Goal: Task Accomplishment & Management: Complete application form

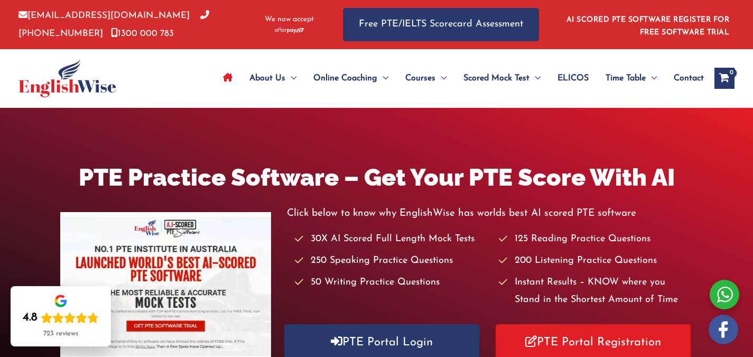
click at [225, 77] on icon "Site Navigation: Main Menu" at bounding box center [228, 77] width 10 height 8
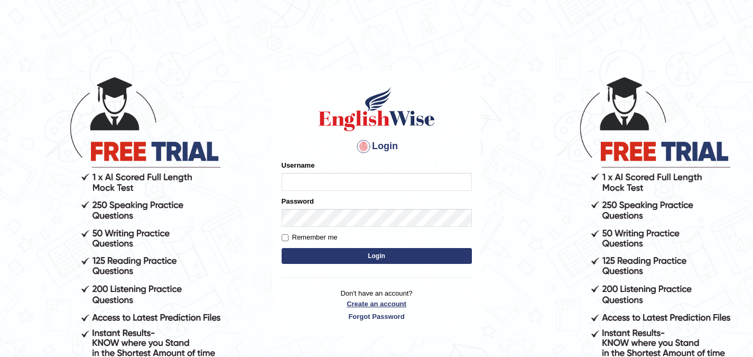
click at [356, 306] on p "Don't have an account? Create an account Forgot Password" at bounding box center [377, 304] width 190 height 33
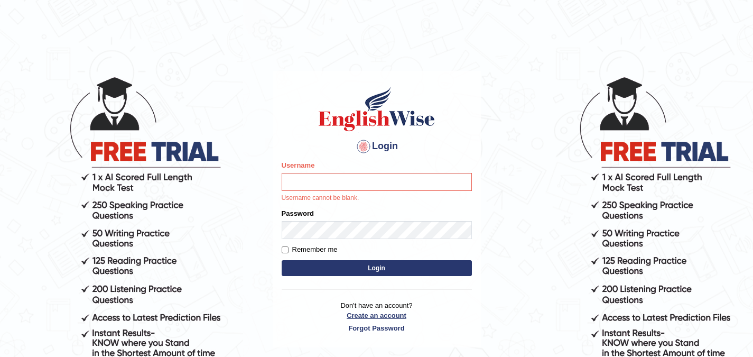
click at [365, 316] on link "Create an account" at bounding box center [377, 315] width 190 height 10
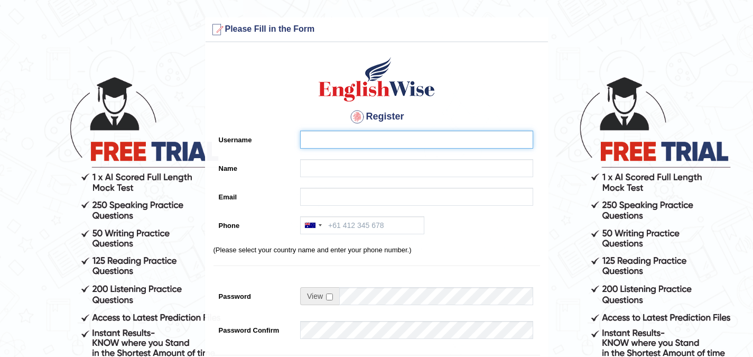
click at [359, 136] on input "Username" at bounding box center [416, 139] width 233 height 18
type input "Darshan"
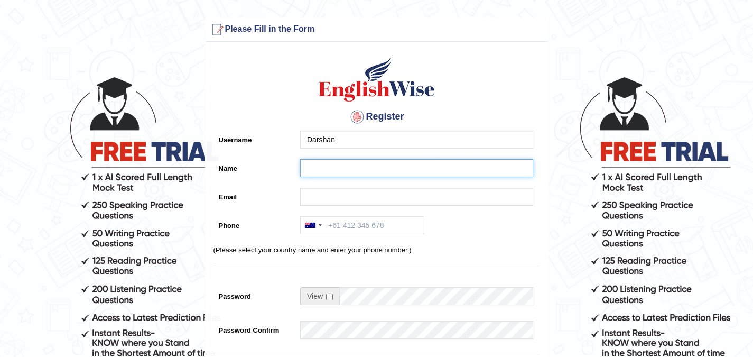
click at [351, 163] on input "Name" at bounding box center [416, 168] width 233 height 18
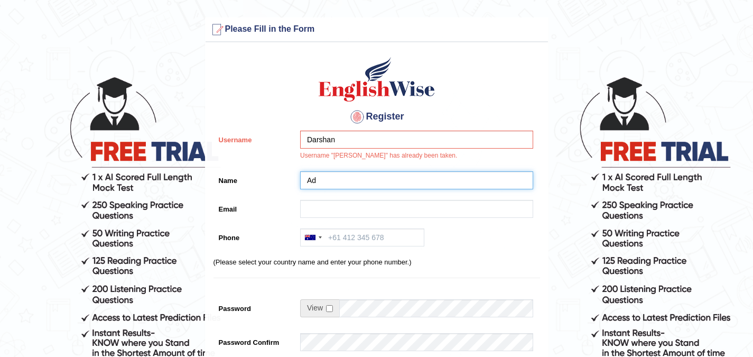
type input "A"
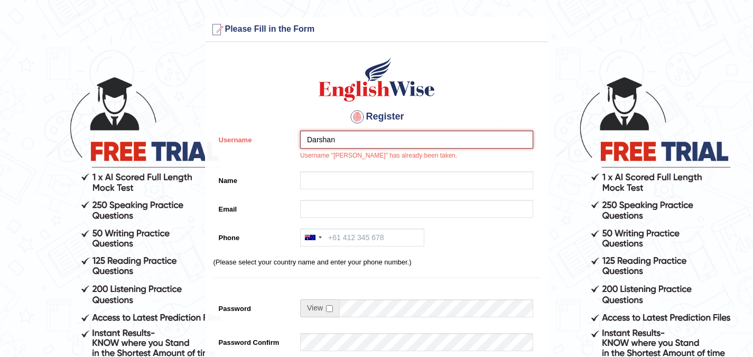
click at [362, 140] on input "Darshan" at bounding box center [416, 139] width 233 height 18
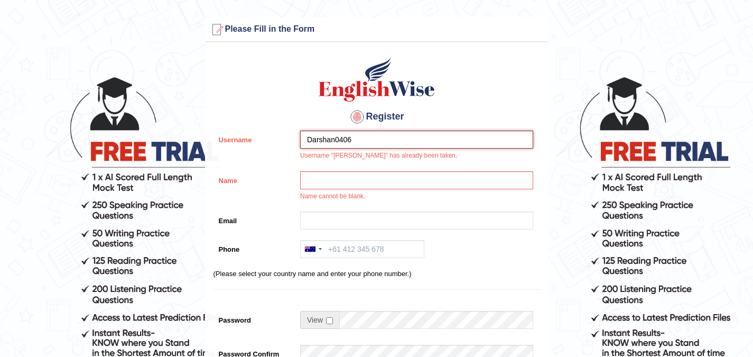
type input "Darshan0406"
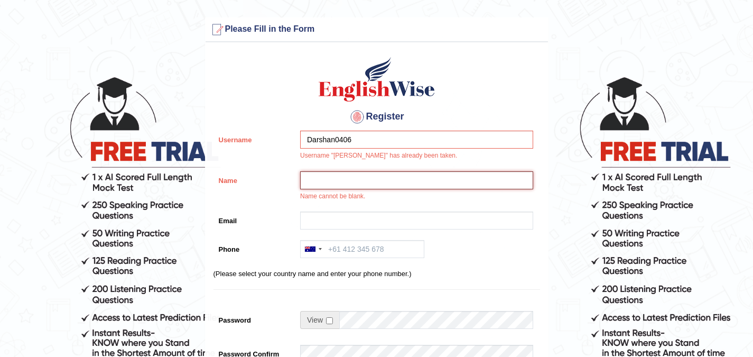
click at [346, 187] on input "Name" at bounding box center [416, 180] width 233 height 18
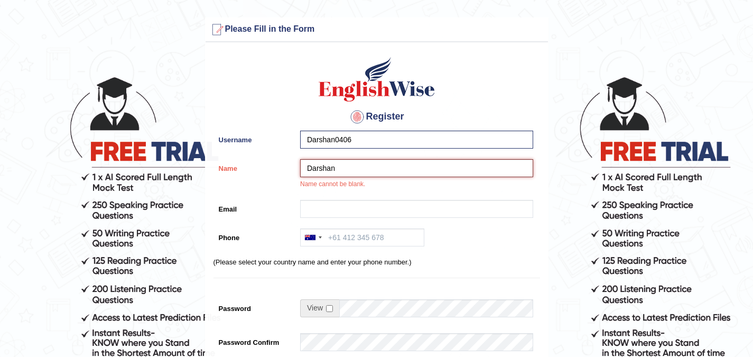
type input "Darshan"
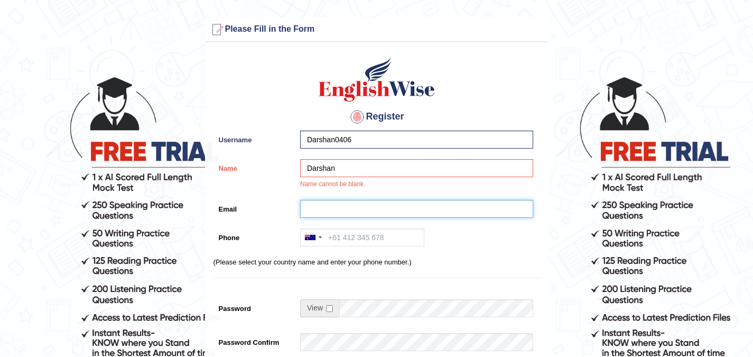
click at [340, 205] on input "Email" at bounding box center [416, 209] width 233 height 18
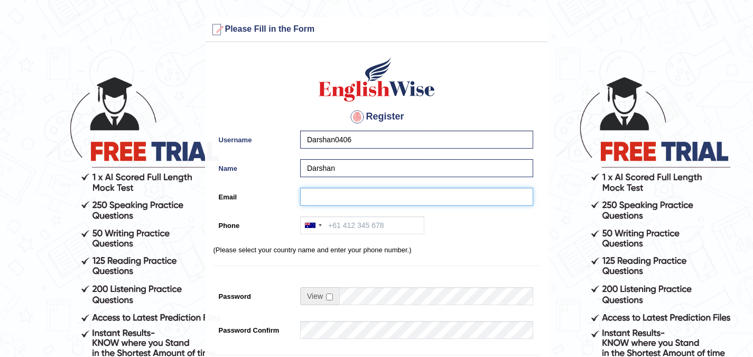
type input "f"
type input "darsh4n04@gmail.com"
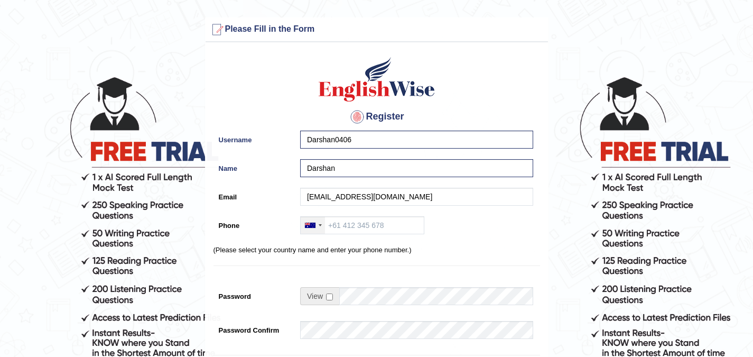
click at [323, 227] on div at bounding box center [313, 225] width 24 height 17
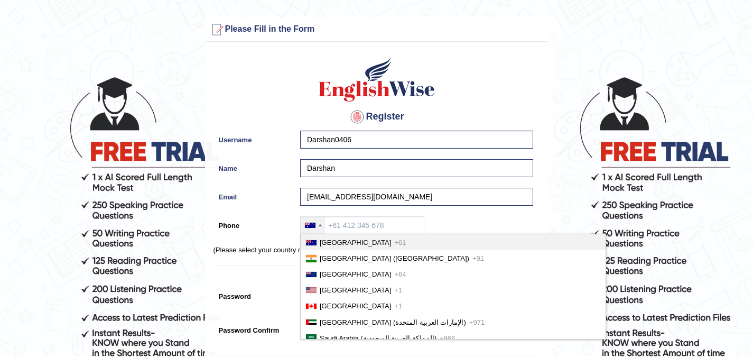
scroll to position [11, 0]
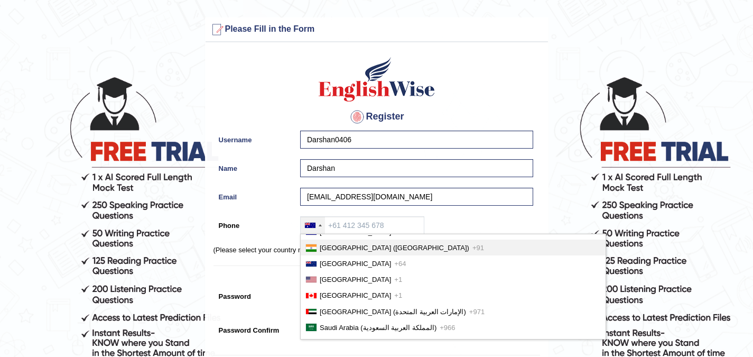
click at [314, 241] on li "India (भारत) +91" at bounding box center [453, 247] width 305 height 16
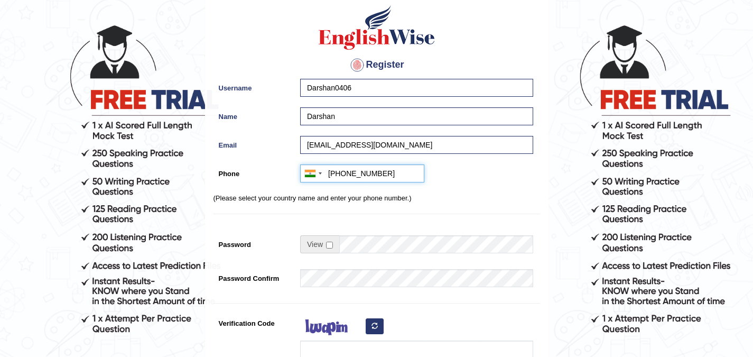
scroll to position [52, 0]
type input "+919585061447"
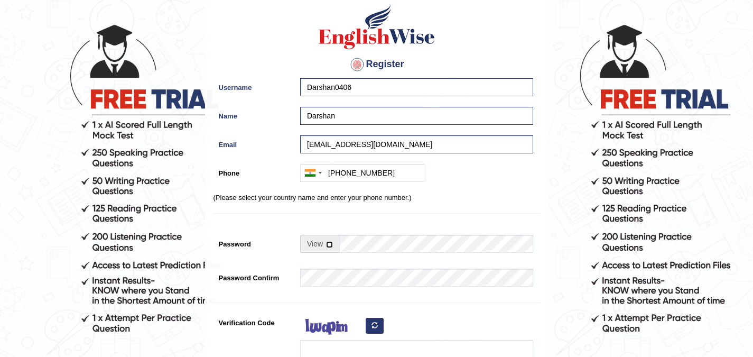
click at [326, 244] on input "checkbox" at bounding box center [329, 244] width 7 height 7
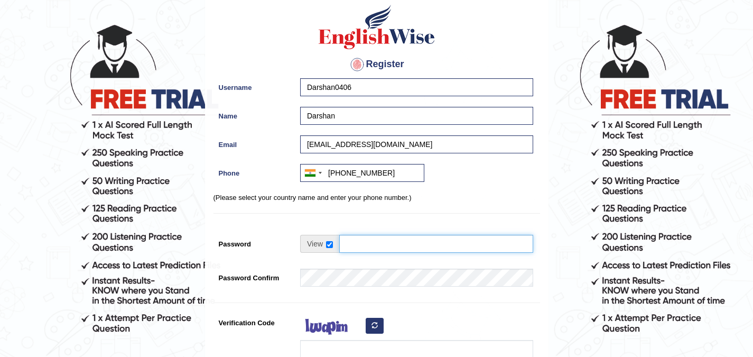
click at [346, 243] on input "Password" at bounding box center [436, 244] width 194 height 18
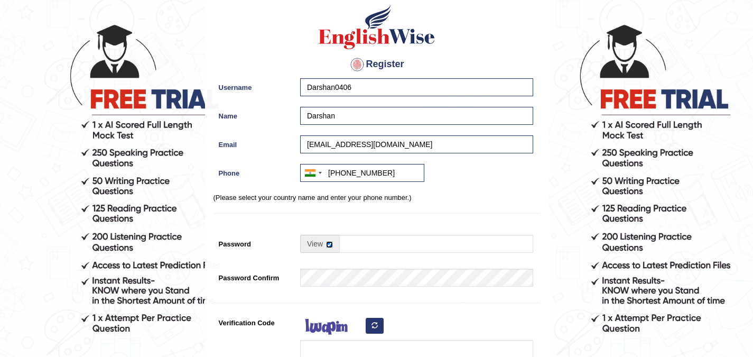
click at [330, 244] on input "checkbox" at bounding box center [329, 244] width 7 height 7
checkbox input "false"
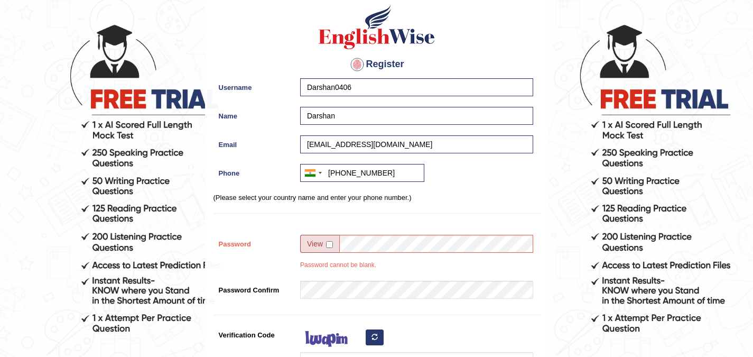
click at [367, 257] on td at bounding box center [416, 246] width 233 height 23
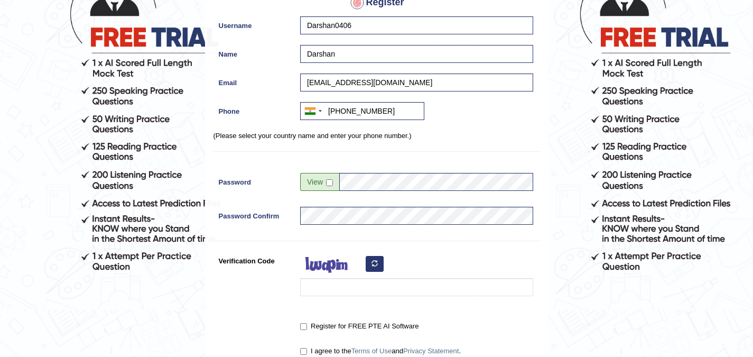
scroll to position [115, 0]
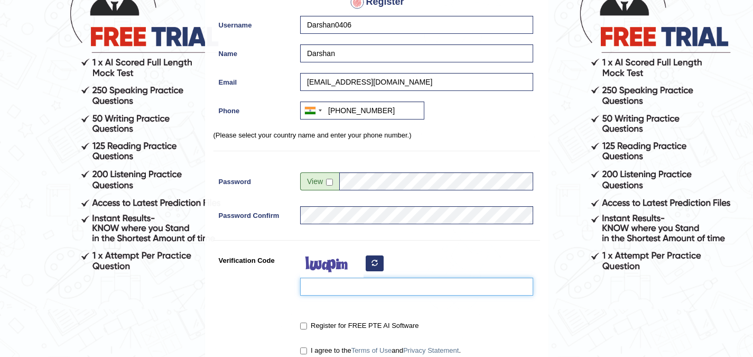
click at [378, 290] on input "Verification Code" at bounding box center [416, 286] width 233 height 18
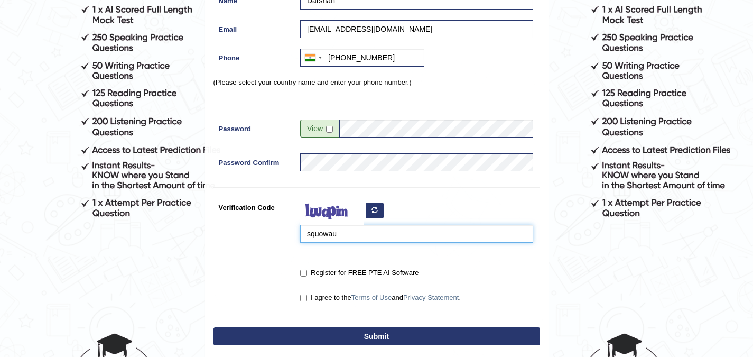
scroll to position [204, 0]
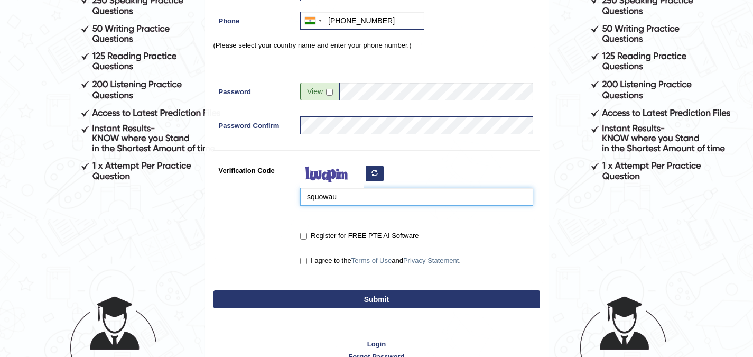
type input "squowau"
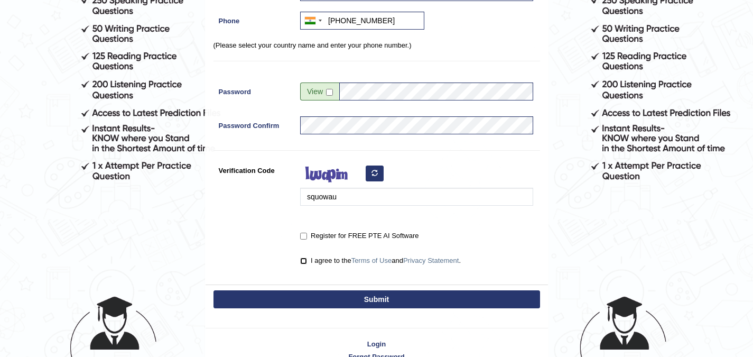
click at [303, 258] on input "I agree to the Terms of Use and Privacy Statement ." at bounding box center [303, 260] width 7 height 7
checkbox input "true"
click at [305, 233] on input "Register for FREE PTE AI Software" at bounding box center [303, 235] width 7 height 7
checkbox input "true"
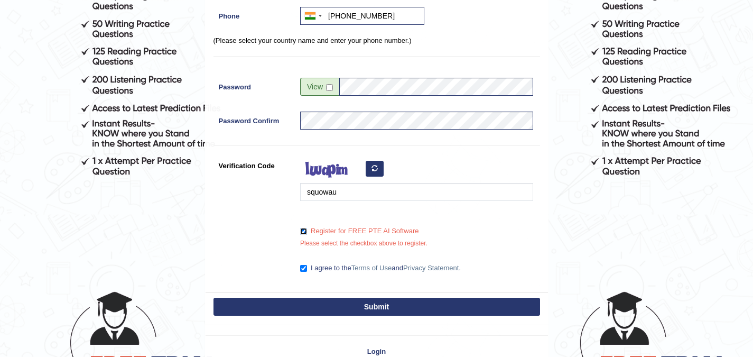
scroll to position [210, 0]
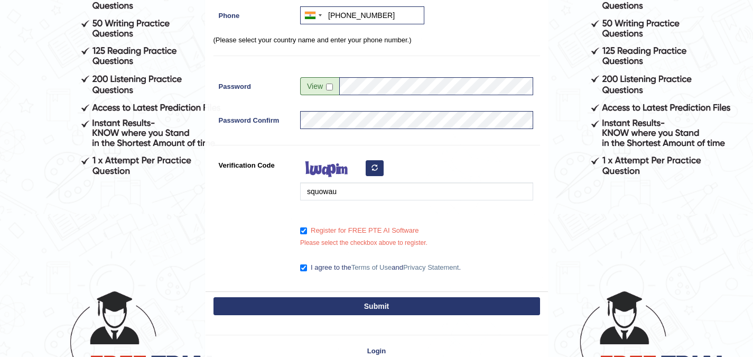
click at [336, 302] on button "Submit" at bounding box center [376, 306] width 326 height 18
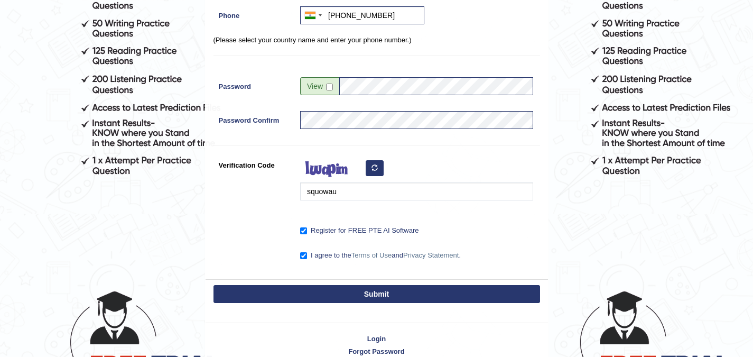
click at [340, 296] on button "Submit" at bounding box center [376, 294] width 326 height 18
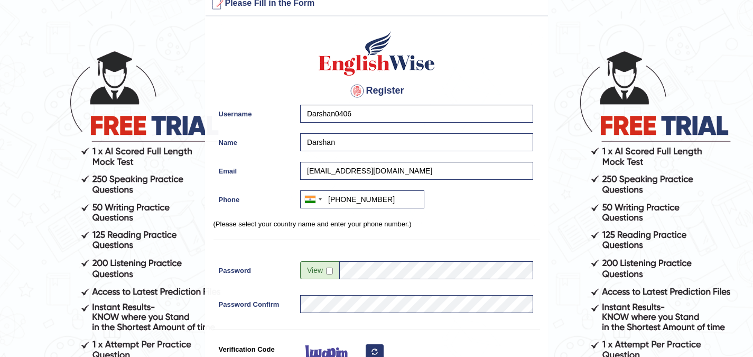
scroll to position [18, 0]
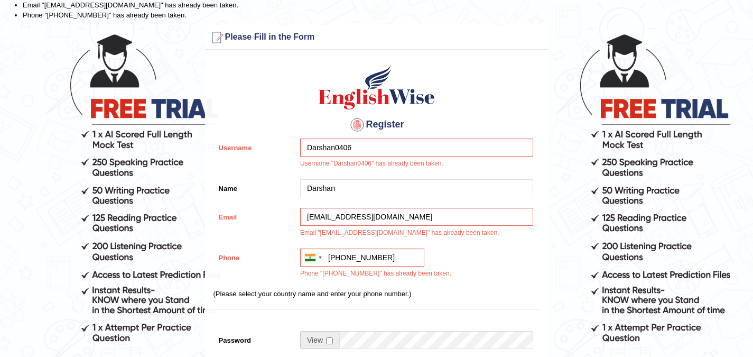
scroll to position [44, 0]
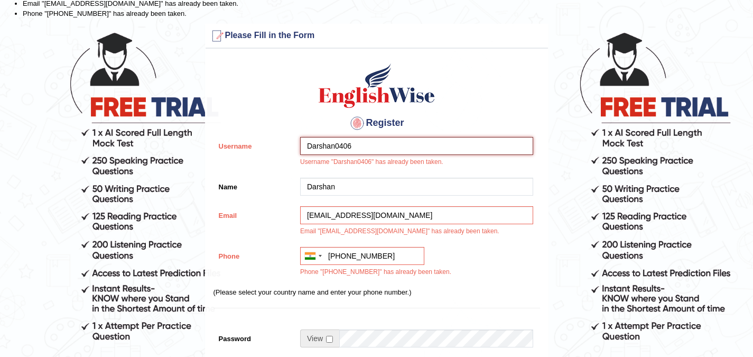
click at [416, 152] on input "Darshan0406" at bounding box center [416, 146] width 233 height 18
type input "Darshan040622"
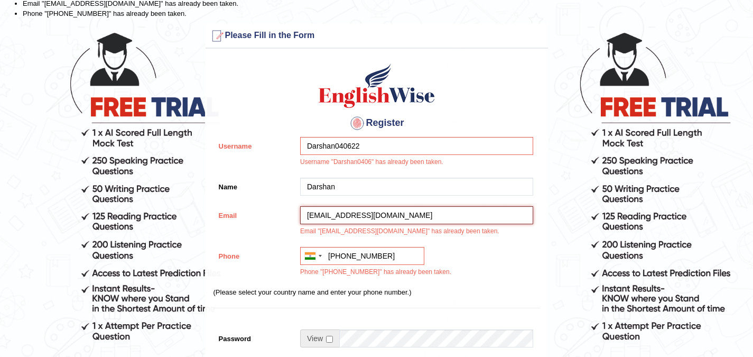
click at [390, 208] on input "[EMAIL_ADDRESS][DOMAIN_NAME]" at bounding box center [416, 215] width 233 height 18
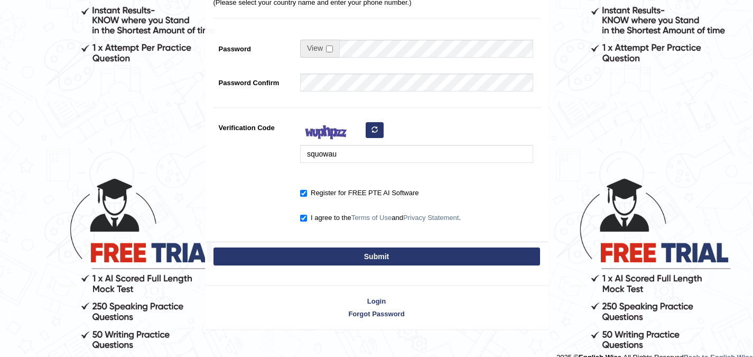
scroll to position [337, 0]
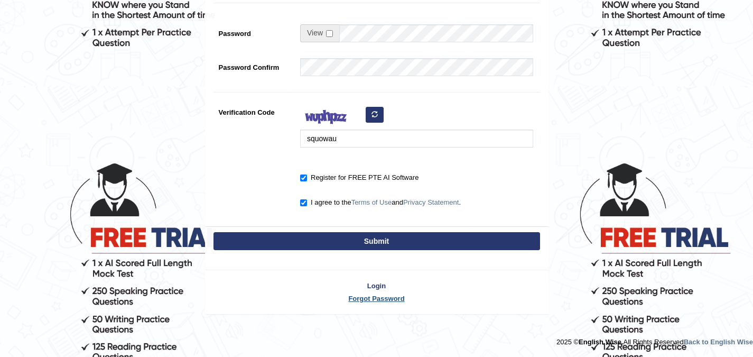
click at [377, 297] on link "Forgot Password" at bounding box center [376, 298] width 342 height 10
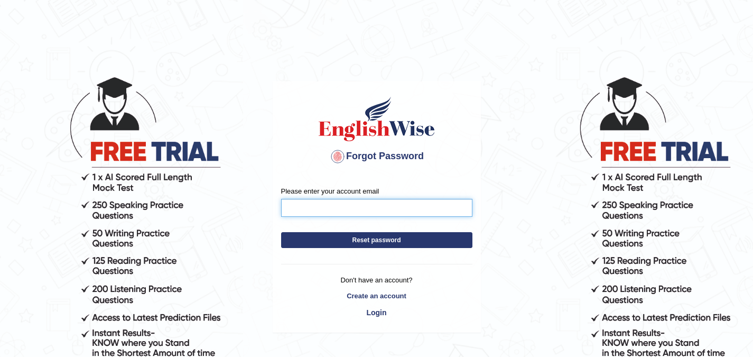
click at [382, 207] on input "Please enter your account email" at bounding box center [376, 208] width 191 height 18
type input "[EMAIL_ADDRESS][DOMAIN_NAME]"
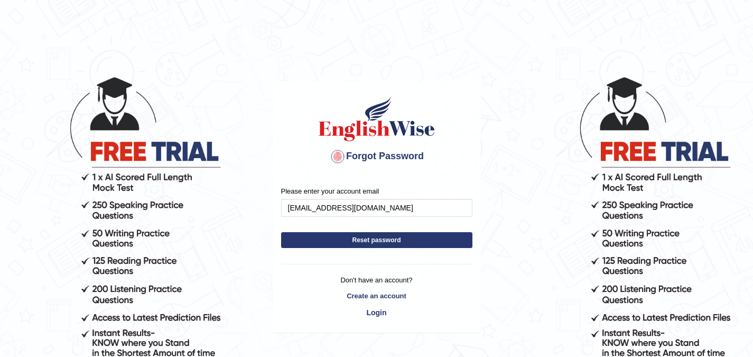
click at [370, 246] on button "Reset password" at bounding box center [376, 240] width 191 height 16
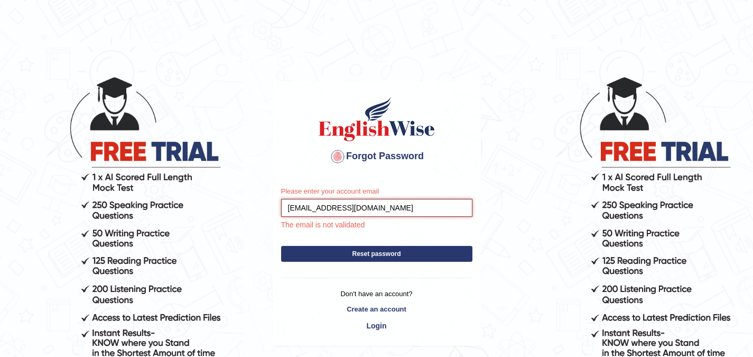
click at [377, 211] on input "[EMAIL_ADDRESS][DOMAIN_NAME]" at bounding box center [376, 208] width 191 height 18
click at [374, 325] on div "Please enter your account email [EMAIL_ADDRESS][DOMAIN_NAME] The email is not v…" at bounding box center [376, 261] width 207 height 167
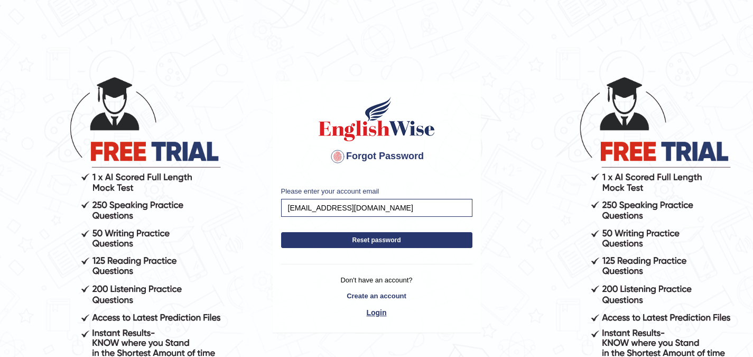
click at [379, 313] on link "Login" at bounding box center [376, 312] width 191 height 18
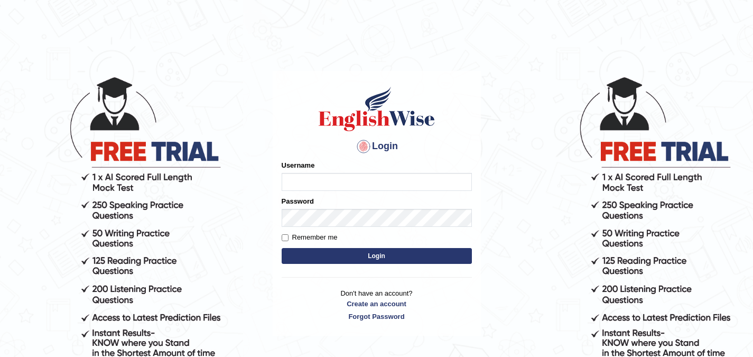
type input "Darshan0406"
click at [351, 183] on input "Darshan0406" at bounding box center [377, 182] width 190 height 18
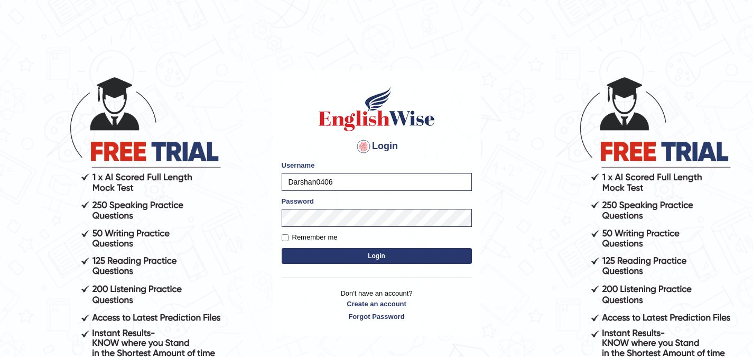
click at [361, 256] on button "Login" at bounding box center [377, 256] width 190 height 16
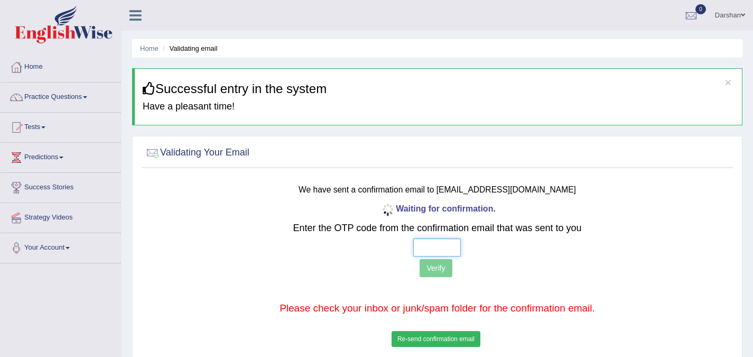
click at [424, 243] on input "text" at bounding box center [437, 247] width 48 height 18
click at [435, 337] on button "Re-send confirmation email" at bounding box center [435, 339] width 89 height 16
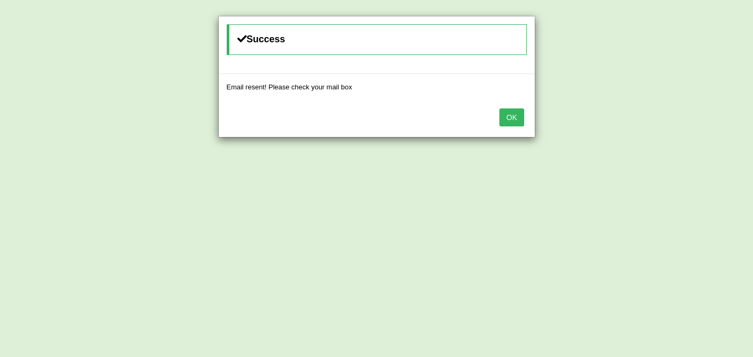
scroll to position [15, 0]
click at [511, 122] on button "OK" at bounding box center [511, 117] width 24 height 18
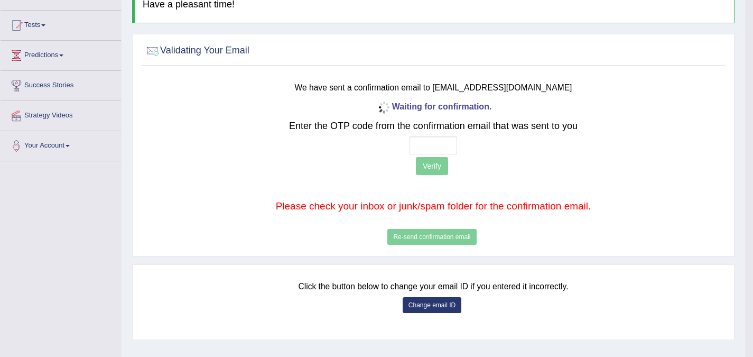
scroll to position [103, 0]
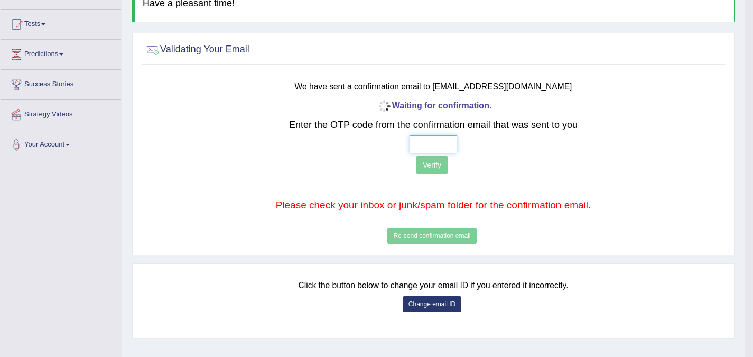
click at [434, 146] on input "text" at bounding box center [433, 144] width 48 height 18
type input "1 8 8 5"
click at [442, 171] on button "Verify" at bounding box center [432, 165] width 32 height 18
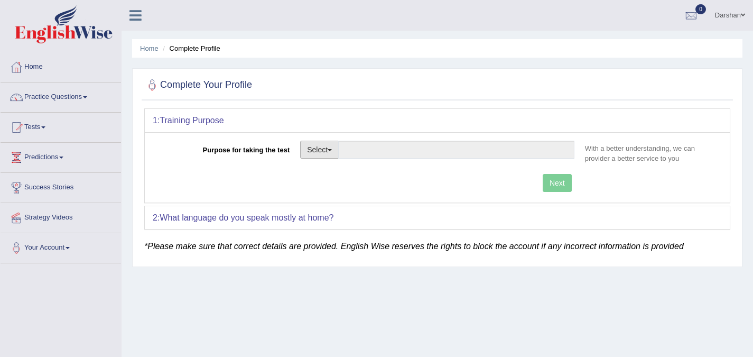
click at [321, 145] on button "Select" at bounding box center [319, 149] width 39 height 18
click at [351, 196] on link "Nursing" at bounding box center [348, 200] width 94 height 14
type input "Nursing"
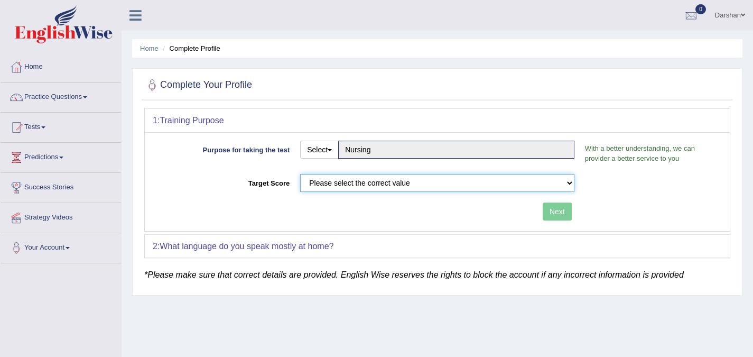
click at [370, 179] on select "Please select the correct value 50 (6 bands) 58 (6.5 bands) 65 (7 bands) 79 (8 …" at bounding box center [437, 183] width 274 height 18
click at [300, 174] on select "Please select the correct value 50 (6 bands) 58 (6.5 bands) 65 (7 bands) 79 (8 …" at bounding box center [437, 183] width 274 height 18
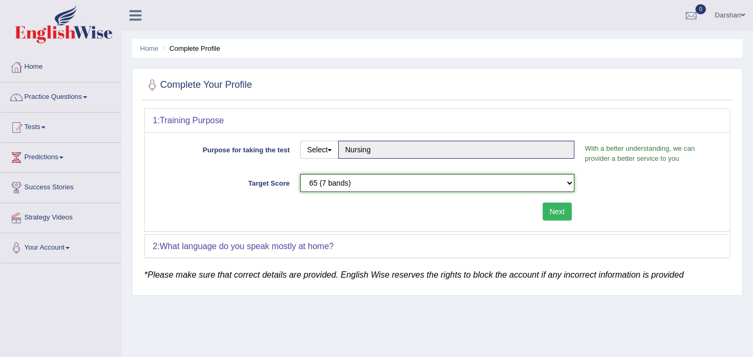
click at [374, 186] on select "Please select the correct value 50 (6 bands) 58 (6.5 bands) 65 (7 bands) 79 (8 …" at bounding box center [437, 183] width 274 height 18
select select "79"
click at [300, 174] on select "Please select the correct value 50 (6 bands) 58 (6.5 bands) 65 (7 bands) 79 (8 …" at bounding box center [437, 183] width 274 height 18
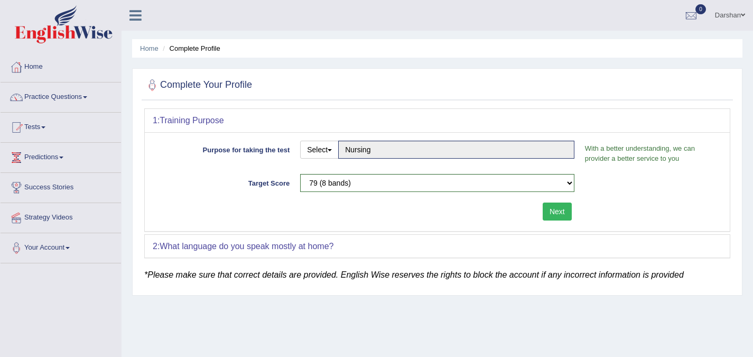
click at [557, 213] on button "Next" at bounding box center [556, 211] width 29 height 18
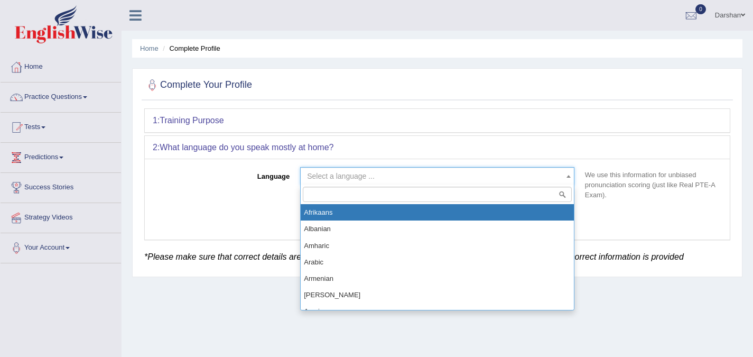
click at [348, 178] on span "Select a language ..." at bounding box center [341, 176] width 68 height 8
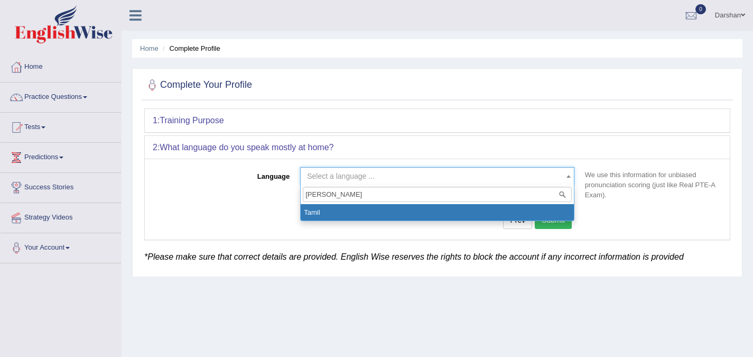
type input "tami"
select select "Tamil"
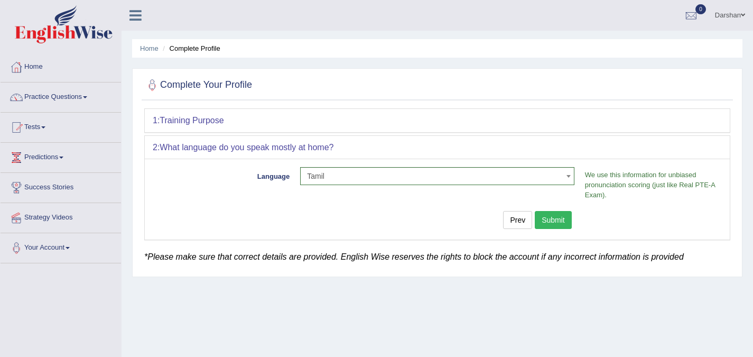
click at [559, 220] on button "Submit" at bounding box center [552, 220] width 37 height 18
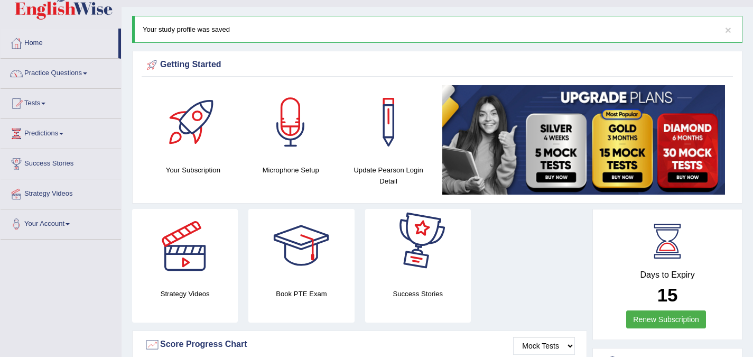
scroll to position [24, 0]
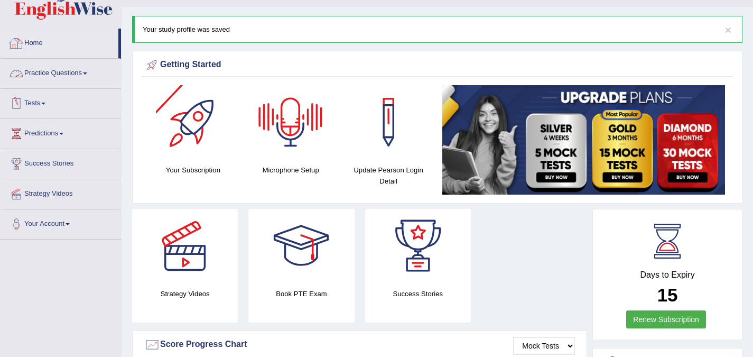
click at [50, 111] on link "Tests" at bounding box center [61, 102] width 120 height 26
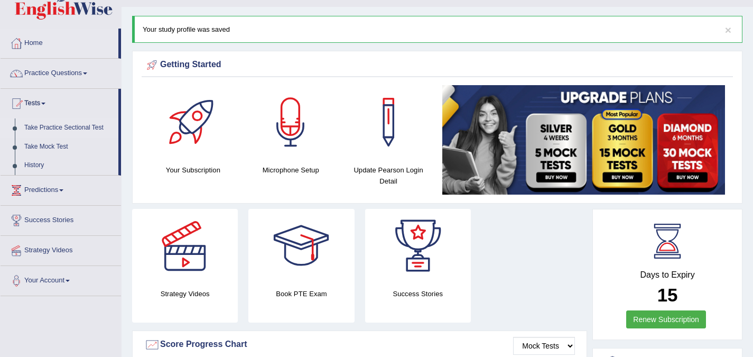
click at [48, 127] on link "Take Practice Sectional Test" at bounding box center [69, 127] width 99 height 19
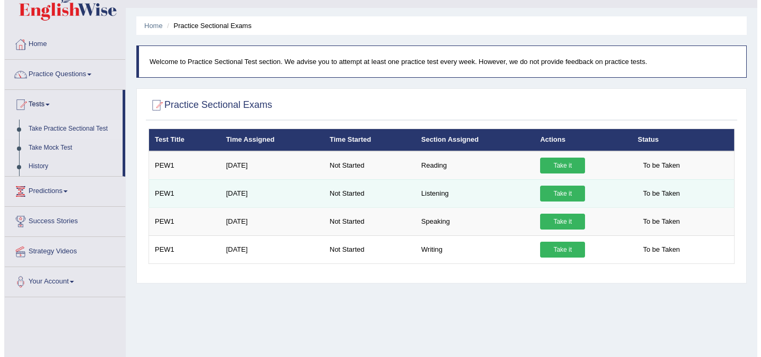
scroll to position [23, 0]
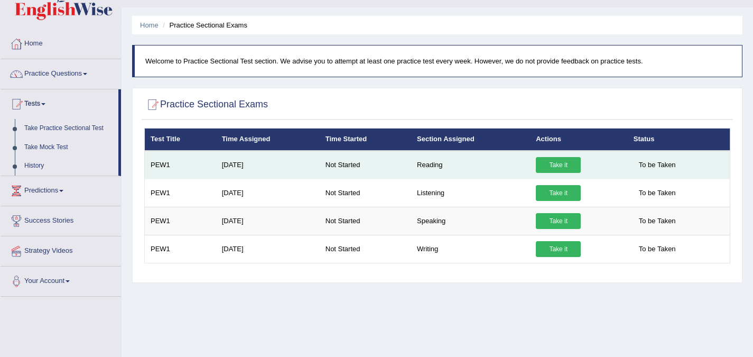
click at [549, 164] on link "Take it" at bounding box center [558, 165] width 45 height 16
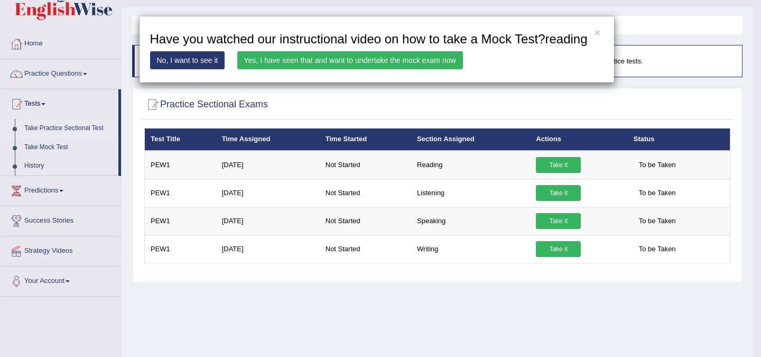
click at [298, 61] on link "Yes, I have seen that and want to undertake the mock exam now" at bounding box center [350, 60] width 226 height 18
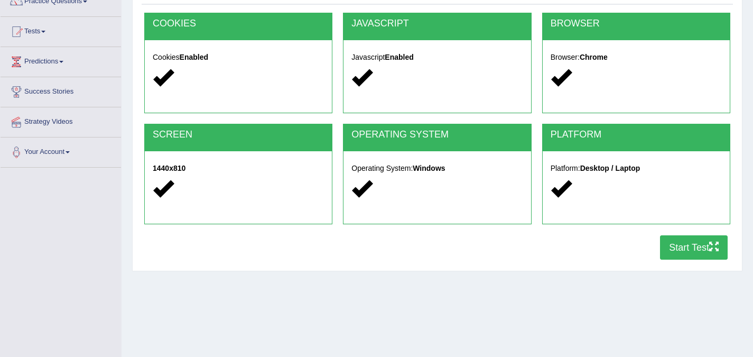
scroll to position [96, 0]
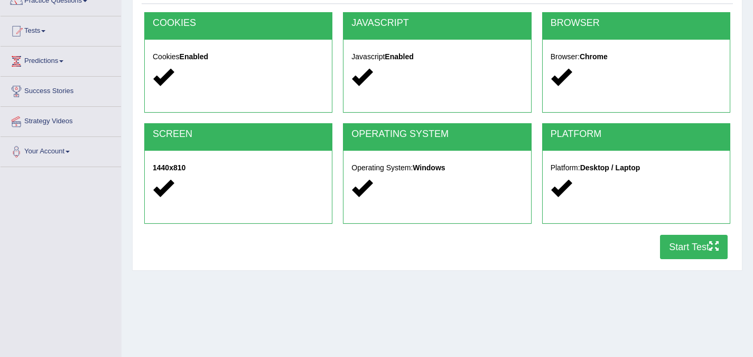
click at [673, 239] on button "Start Test" at bounding box center [694, 247] width 68 height 24
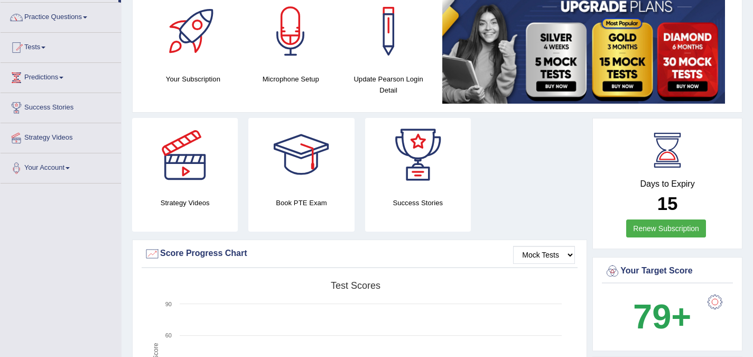
scroll to position [79, 0]
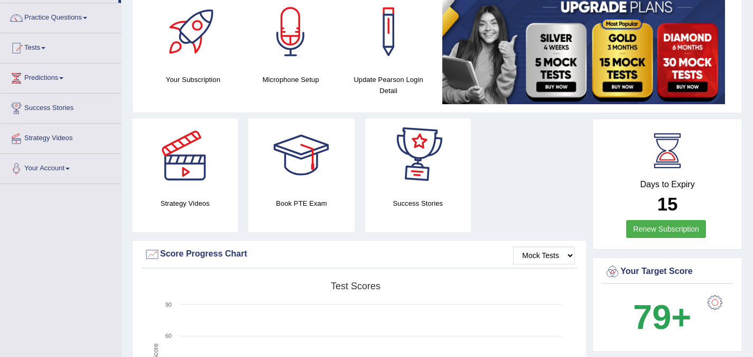
click at [651, 231] on link "Renew Subscription" at bounding box center [666, 229] width 80 height 18
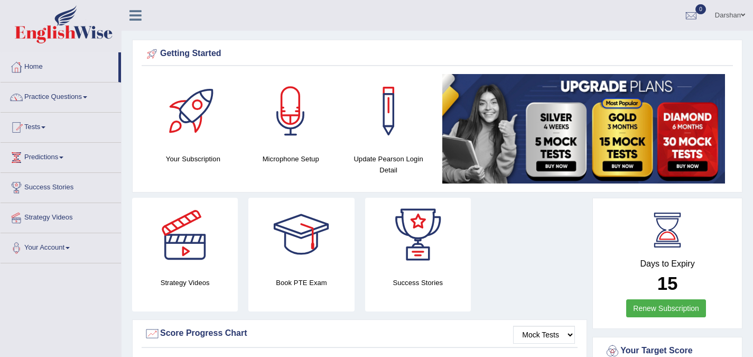
click at [191, 123] on div at bounding box center [193, 111] width 74 height 74
click at [36, 123] on link "Tests" at bounding box center [61, 125] width 120 height 26
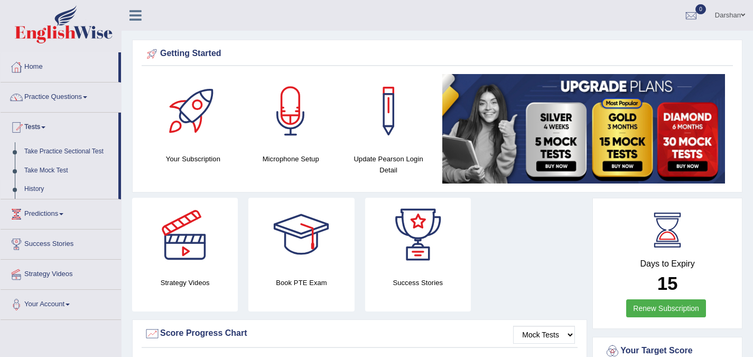
click at [45, 184] on link "History" at bounding box center [69, 189] width 99 height 19
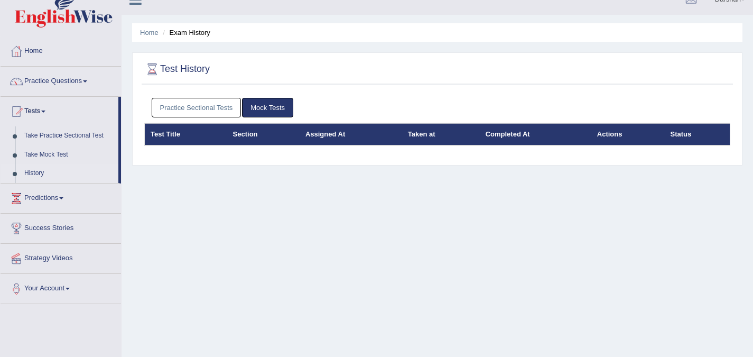
click at [230, 104] on link "Practice Sectional Tests" at bounding box center [197, 108] width 90 height 20
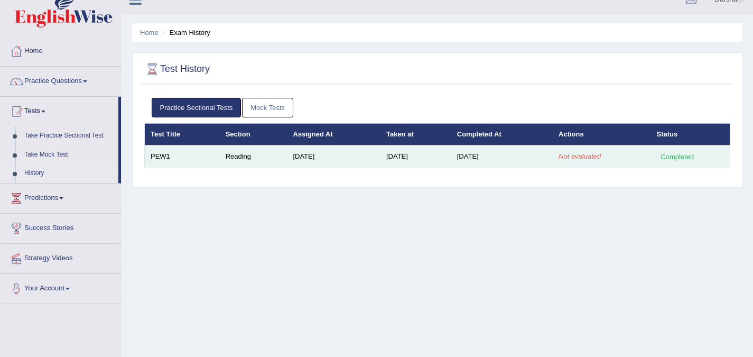
click at [427, 154] on td "Sep 3, 2025" at bounding box center [415, 156] width 71 height 22
click at [584, 158] on em "Not evaluated" at bounding box center [579, 156] width 42 height 8
click at [540, 161] on td "Sep 3, 2025" at bounding box center [501, 156] width 101 height 22
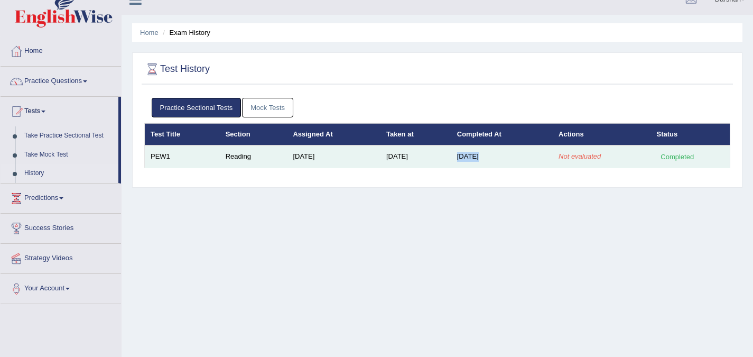
click at [540, 161] on td "[DATE]" at bounding box center [501, 156] width 101 height 22
click at [540, 161] on td "Sep 3, 2025" at bounding box center [501, 156] width 101 height 22
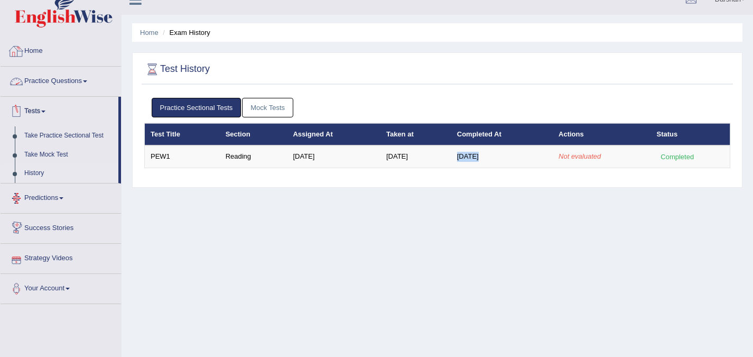
click at [63, 50] on link "Home" at bounding box center [61, 49] width 120 height 26
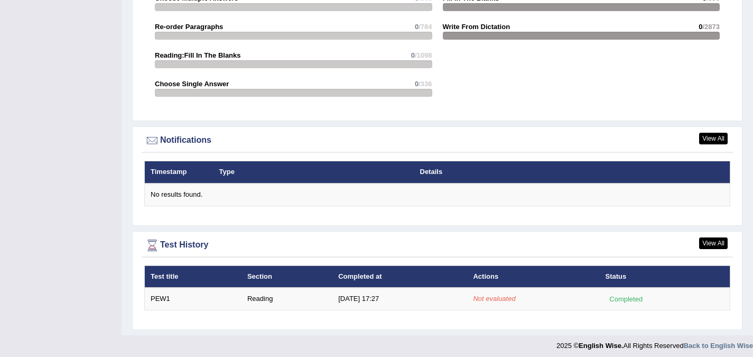
scroll to position [1167, 0]
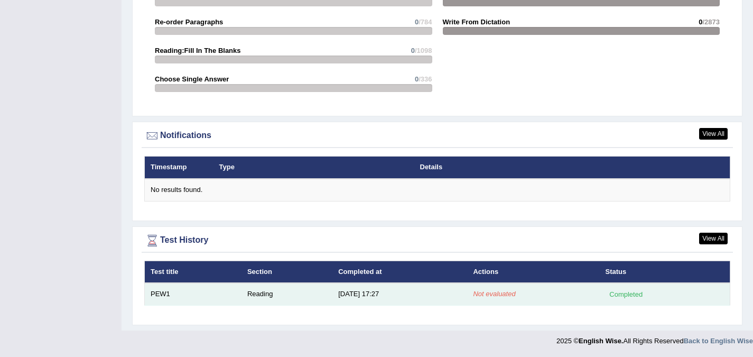
click at [499, 299] on td "Not evaluated" at bounding box center [533, 294] width 132 height 22
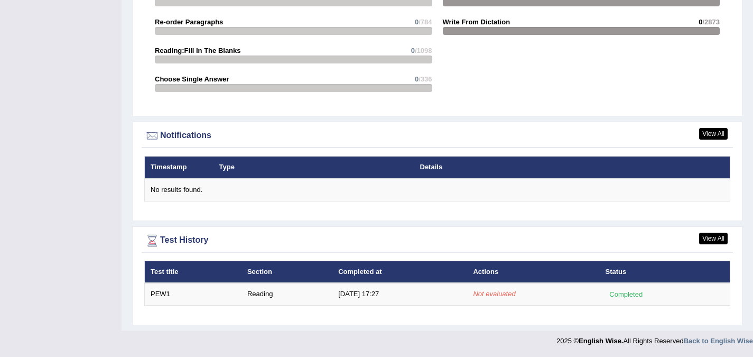
drag, startPoint x: 499, startPoint y: 299, endPoint x: 717, endPoint y: 231, distance: 228.7
click at [717, 231] on div "View All Test History Test title Section Completed at Actions Status PEW1 Readi…" at bounding box center [437, 275] width 610 height 99
click at [712, 240] on link "View All" at bounding box center [713, 238] width 29 height 12
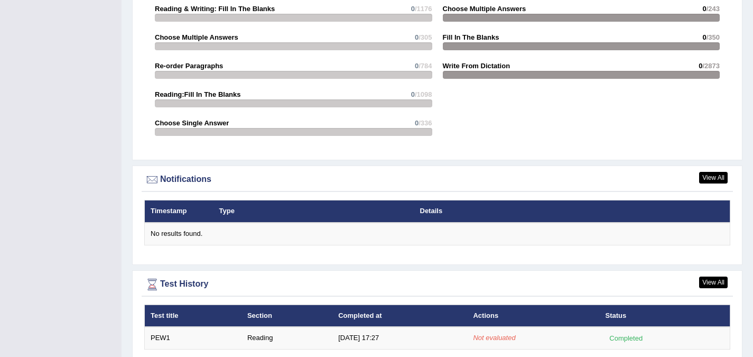
scroll to position [1167, 0]
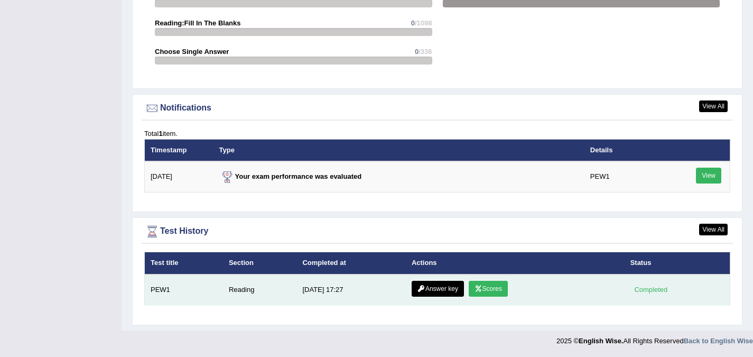
click at [474, 292] on link "Scores" at bounding box center [487, 288] width 39 height 16
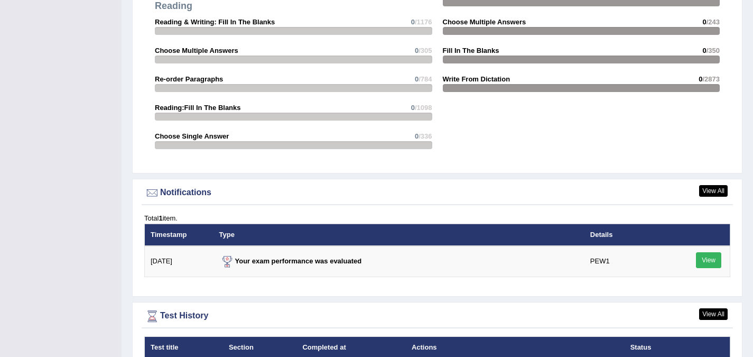
scroll to position [1195, 0]
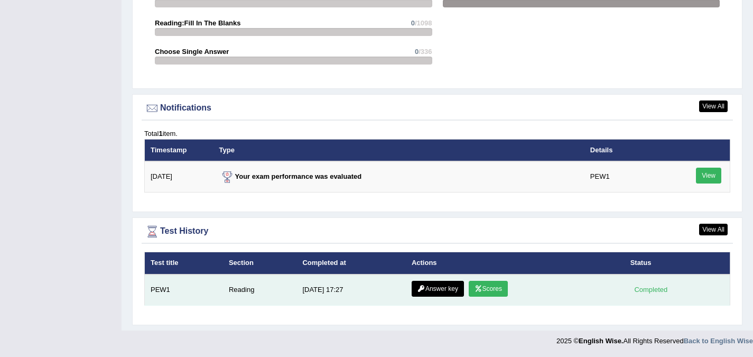
click at [443, 290] on link "Answer key" at bounding box center [437, 288] width 52 height 16
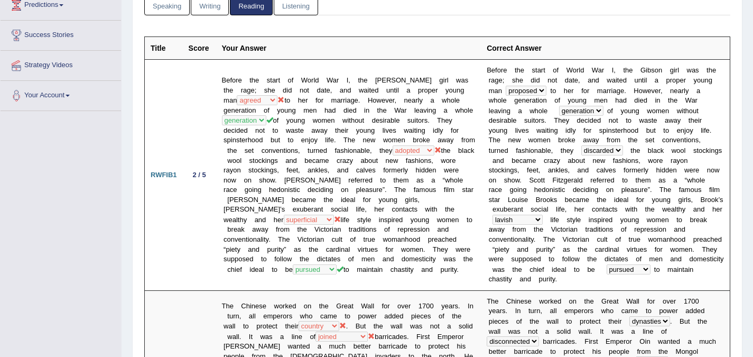
scroll to position [132, 0]
